Goal: Task Accomplishment & Management: Use online tool/utility

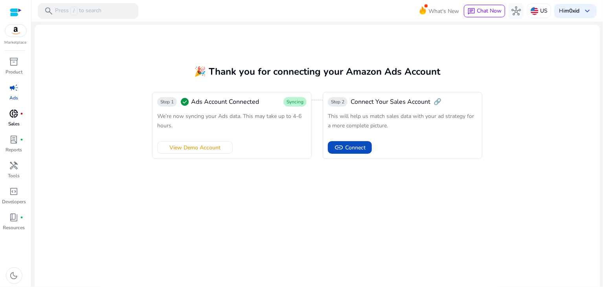
click at [9, 118] on div "donut_small fiber_manual_record" at bounding box center [14, 113] width 22 height 13
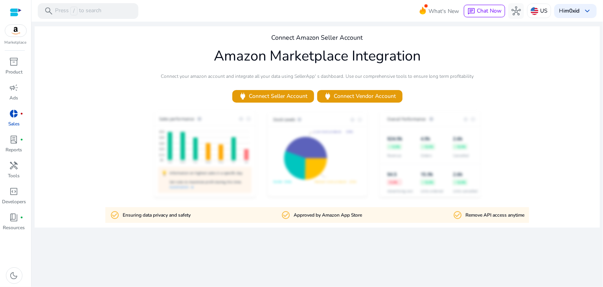
click at [17, 114] on span "donut_small" at bounding box center [13, 113] width 9 height 9
click at [15, 146] on link "lab_profile fiber_manual_record Reports" at bounding box center [14, 146] width 28 height 26
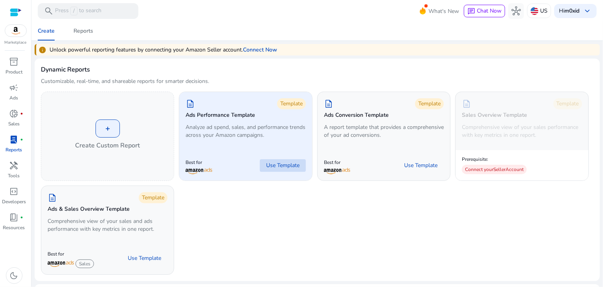
click at [283, 168] on span "Use Template" at bounding box center [282, 166] width 33 height 8
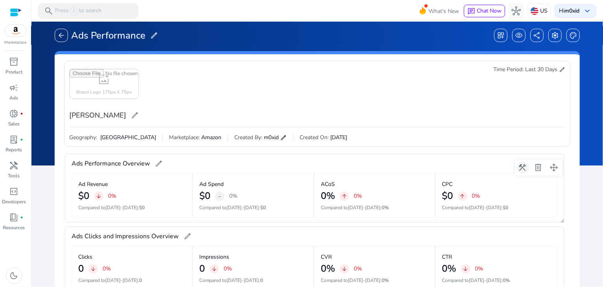
click at [520, 165] on span at bounding box center [522, 167] width 19 height 19
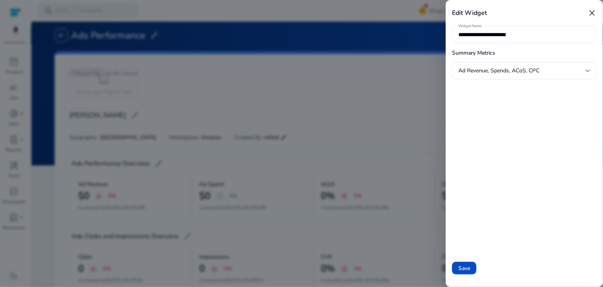
click at [421, 85] on div at bounding box center [301, 143] width 603 height 287
